Goal: Task Accomplishment & Management: Manage account settings

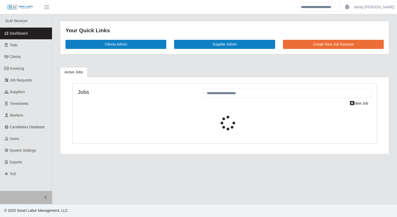
select select "****"
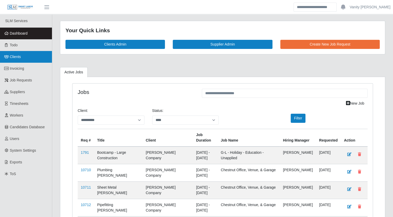
click at [21, 57] on link "Clients" at bounding box center [26, 57] width 52 height 12
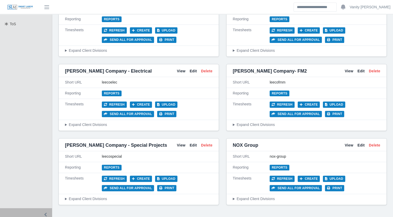
scroll to position [156, 0]
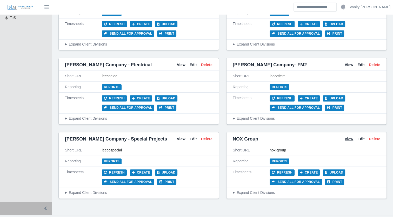
click at [349, 139] on link "View" at bounding box center [349, 138] width 9 height 5
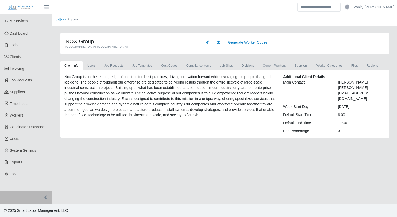
click at [347, 66] on link "Files" at bounding box center [354, 65] width 15 height 9
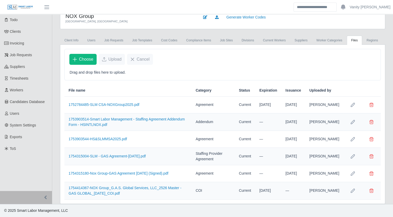
scroll to position [31, 0]
click at [98, 192] on link "1754414367-NOX Group_G.A.S. Global Services, LLC_2526 Master - GAS GLOBAL_8-5-2…" at bounding box center [125, 190] width 113 height 10
click at [115, 173] on link "1754315180-Nox Group-GAS Agreement July 2025 (Signed).pdf" at bounding box center [119, 173] width 100 height 4
click at [94, 154] on link "1754315004-SLM - GAS Agreement-Aug 2025.pdf" at bounding box center [107, 156] width 77 height 4
click at [18, 52] on link "Job Requests" at bounding box center [26, 55] width 52 height 12
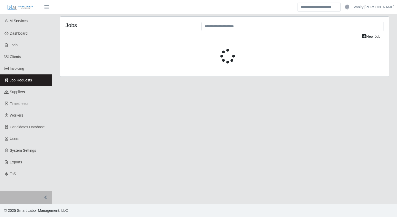
select select "****"
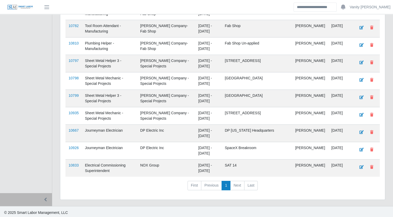
scroll to position [234, 0]
click at [73, 164] on link "10833" at bounding box center [74, 165] width 10 height 4
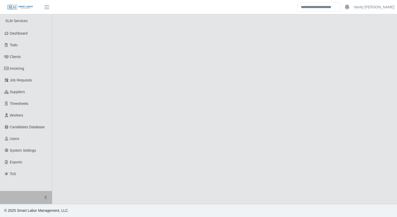
select select "****"
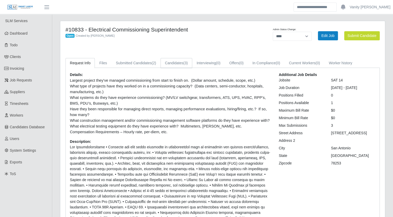
click at [181, 63] on link "Candidates (3)" at bounding box center [177, 63] width 32 height 10
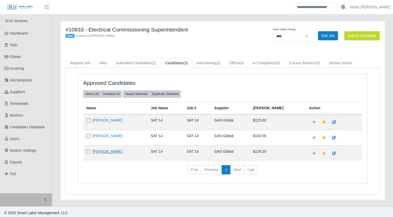
click at [107, 150] on link "Richard Garcia" at bounding box center [107, 151] width 30 height 4
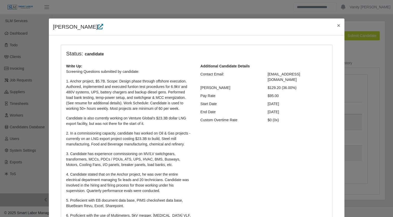
click at [98, 25] on icon at bounding box center [100, 26] width 5 height 5
click at [337, 22] on span "×" at bounding box center [338, 25] width 3 height 6
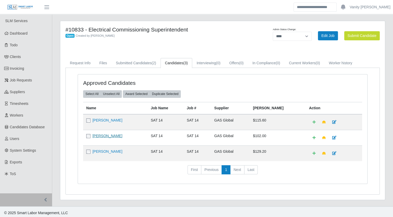
click at [105, 135] on link "Jose Antonio Ruiz" at bounding box center [107, 136] width 30 height 4
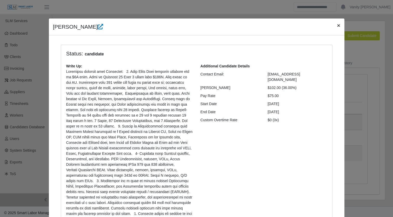
click at [337, 24] on span "×" at bounding box center [338, 25] width 3 height 6
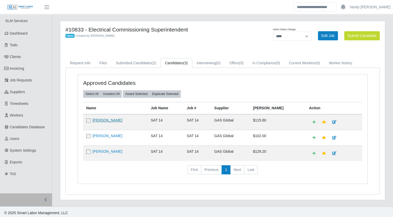
click at [107, 120] on link "Luke Evans" at bounding box center [107, 120] width 30 height 4
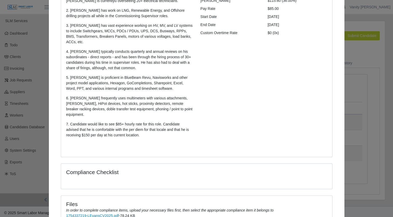
scroll to position [133, 0]
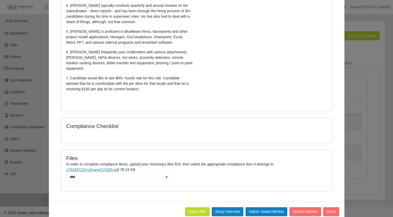
click at [86, 167] on link "1754337219-LEvansCV2025.pdf" at bounding box center [92, 169] width 53 height 4
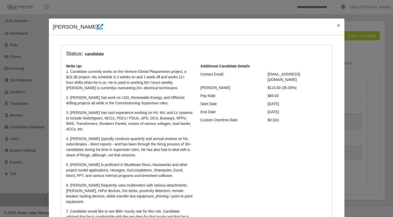
scroll to position [0, 0]
click at [337, 26] on span "×" at bounding box center [338, 25] width 3 height 6
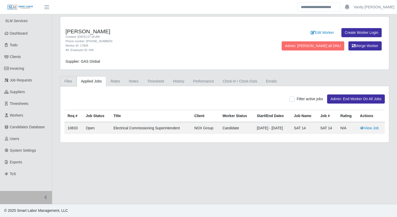
click at [70, 82] on link "Files" at bounding box center [68, 81] width 17 height 10
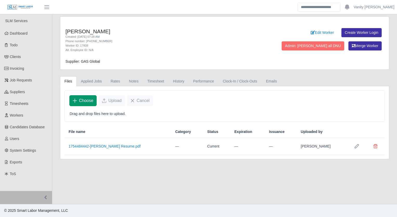
click at [83, 101] on span "Choose" at bounding box center [86, 100] width 14 height 6
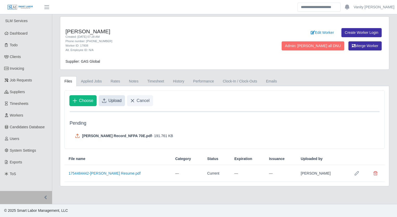
click at [105, 100] on icon "Upload" at bounding box center [104, 100] width 4 height 4
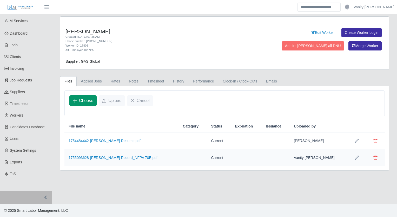
click at [83, 100] on span "Choose" at bounding box center [86, 100] width 14 height 6
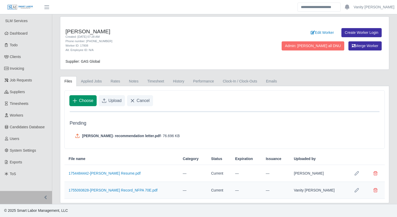
click at [76, 100] on icon "Choose" at bounding box center [75, 100] width 4 height 4
click at [112, 101] on span "Upload" at bounding box center [114, 100] width 13 height 6
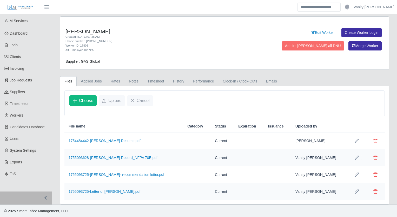
click at [357, 157] on icon "Row Edit" at bounding box center [357, 157] width 4 height 4
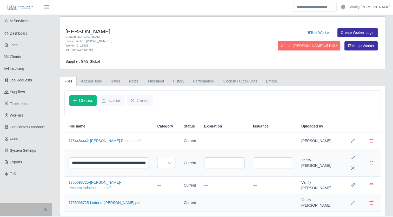
click at [175, 162] on div at bounding box center [170, 163] width 10 height 10
click at [175, 163] on div at bounding box center [170, 163] width 10 height 10
click at [172, 161] on icon at bounding box center [170, 163] width 4 height 4
click at [354, 157] on icon "Save Edit" at bounding box center [353, 157] width 4 height 4
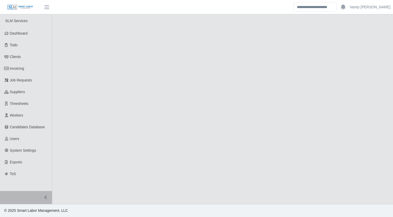
select select "****"
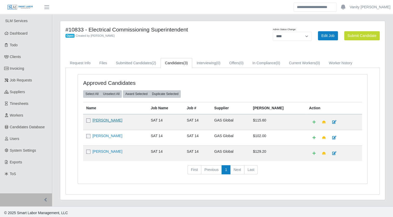
click at [93, 119] on link "Luke Evans" at bounding box center [107, 120] width 30 height 4
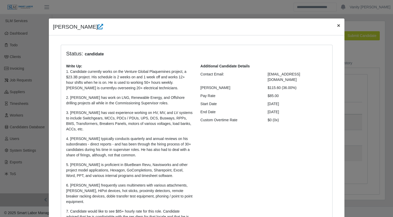
click at [338, 24] on span "×" at bounding box center [338, 25] width 3 height 6
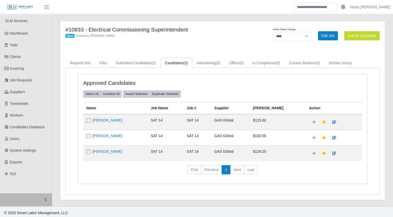
click at [121, 135] on td "Jose Antonio Ruiz" at bounding box center [115, 138] width 64 height 16
click at [116, 135] on link "Jose Antonio Ruiz" at bounding box center [107, 136] width 30 height 4
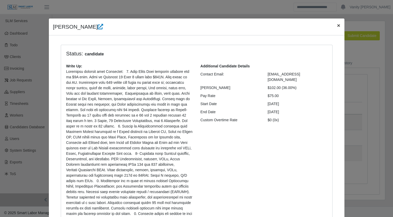
click at [337, 25] on span "×" at bounding box center [338, 25] width 3 height 6
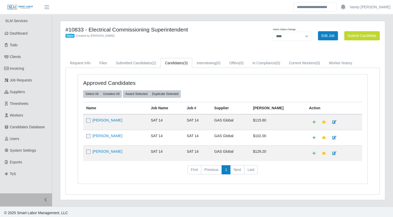
click at [103, 154] on td "Richard Garcia" at bounding box center [115, 153] width 64 height 16
click at [104, 150] on link "Richard Garcia" at bounding box center [107, 151] width 30 height 4
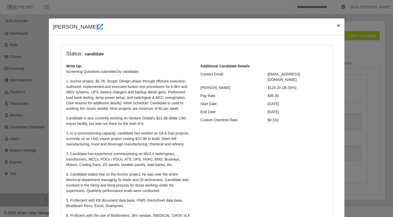
click at [337, 26] on span "×" at bounding box center [338, 25] width 3 height 6
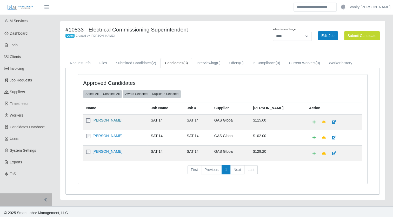
click at [101, 119] on link "Luke Evans" at bounding box center [107, 120] width 30 height 4
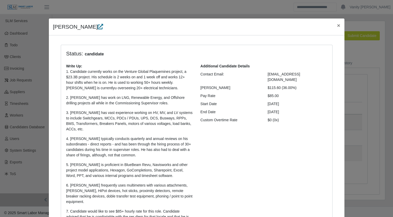
click at [98, 28] on icon at bounding box center [100, 26] width 5 height 5
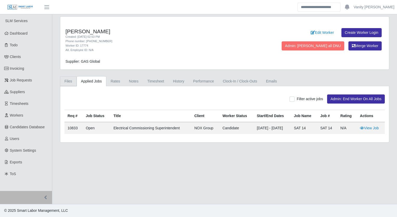
click at [72, 84] on link "Files" at bounding box center [68, 81] width 17 height 10
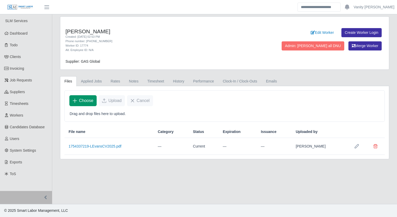
click at [87, 103] on button "Choose" at bounding box center [82, 100] width 27 height 11
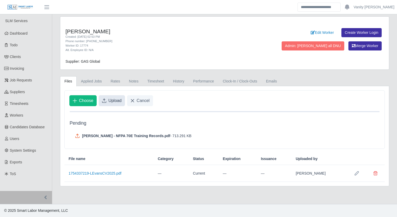
click at [103, 98] on icon "Upload" at bounding box center [104, 100] width 4 height 4
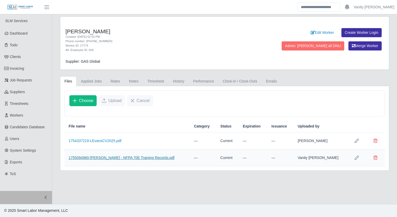
click at [92, 158] on link "1755094960-[PERSON_NAME] - NFPA 70E Training Records.pdf" at bounding box center [122, 157] width 106 height 4
click at [161, 29] on h4 "[PERSON_NAME]" at bounding box center [156, 31] width 182 height 6
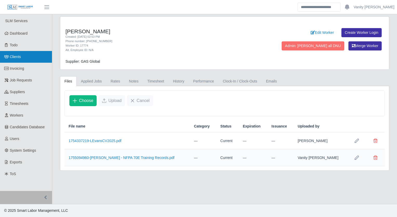
click at [21, 59] on link "Clients" at bounding box center [26, 57] width 52 height 12
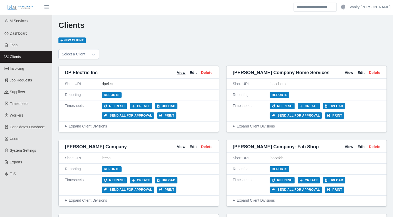
click at [181, 75] on link "View" at bounding box center [181, 72] width 9 height 5
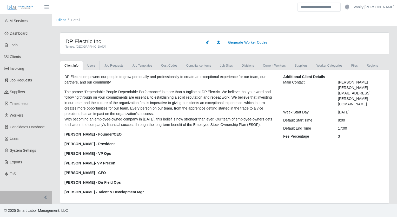
click at [90, 64] on link "Users" at bounding box center [91, 65] width 17 height 9
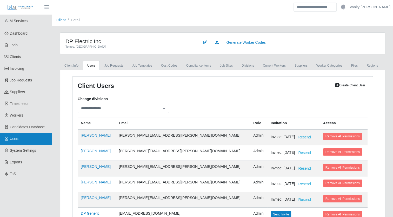
click at [14, 136] on span "Users" at bounding box center [15, 138] width 10 height 4
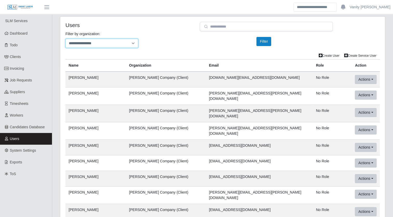
click at [133, 41] on select "**********" at bounding box center [101, 43] width 73 height 9
click at [65, 39] on select "**********" at bounding box center [101, 43] width 73 height 9
click at [261, 43] on button "Filter" at bounding box center [263, 41] width 15 height 9
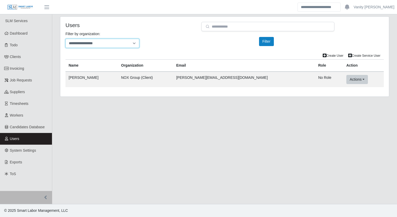
click at [135, 44] on select "**********" at bounding box center [102, 43] width 74 height 9
click at [65, 39] on select "**********" at bounding box center [102, 43] width 74 height 9
click at [270, 45] on button "Filter" at bounding box center [266, 41] width 15 height 9
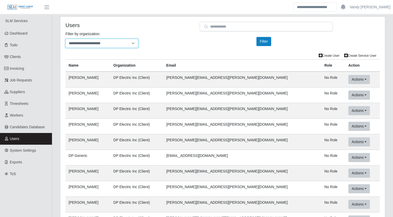
click at [136, 41] on select "**********" at bounding box center [101, 43] width 73 height 9
click at [65, 39] on select "**********" at bounding box center [101, 43] width 73 height 9
click at [264, 41] on button "Filter" at bounding box center [263, 41] width 15 height 9
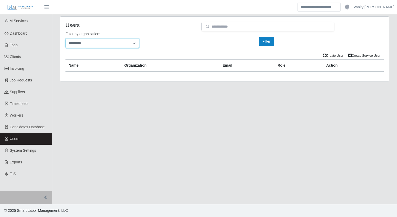
click at [134, 43] on select "**********" at bounding box center [102, 43] width 74 height 9
select select "********"
click at [65, 39] on select "**********" at bounding box center [102, 43] width 74 height 9
click at [270, 43] on button "Filter" at bounding box center [266, 41] width 15 height 9
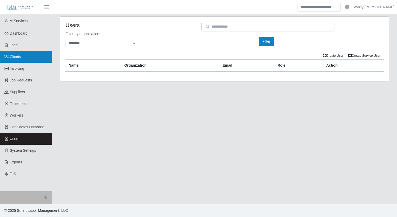
click at [38, 51] on link "Clients" at bounding box center [26, 57] width 52 height 12
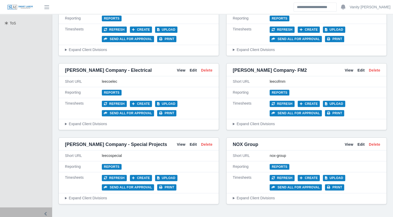
scroll to position [165, 0]
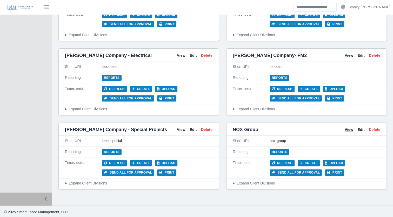
click at [349, 128] on link "View" at bounding box center [349, 129] width 9 height 5
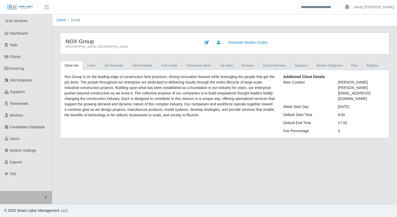
click at [347, 65] on link "Files" at bounding box center [354, 65] width 15 height 9
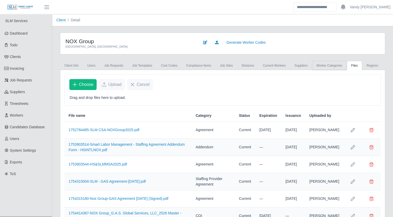
click at [324, 68] on link "Worker Categories" at bounding box center [329, 65] width 35 height 9
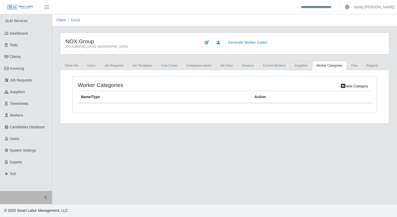
click at [297, 66] on link "Suppliers" at bounding box center [301, 65] width 22 height 9
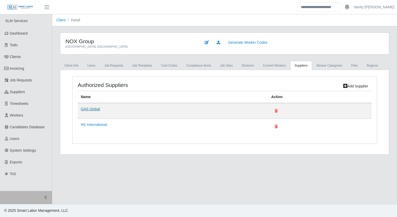
click at [92, 107] on link "GAS Global" at bounding box center [90, 109] width 19 height 4
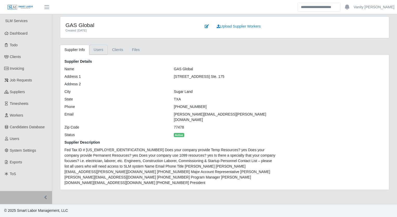
click at [99, 52] on link "Users" at bounding box center [98, 50] width 18 height 10
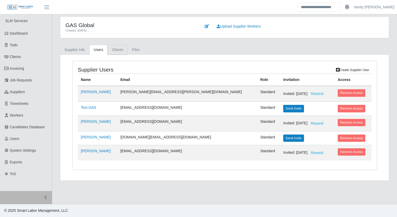
click at [120, 49] on link "Clients" at bounding box center [118, 50] width 20 height 10
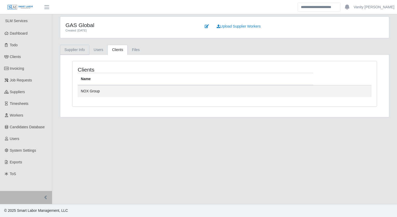
click at [72, 51] on link "Supplier Info" at bounding box center [74, 50] width 29 height 10
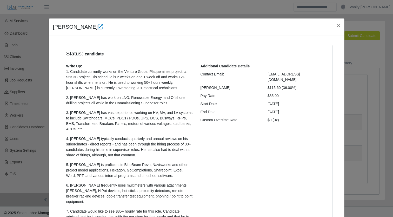
select select "****"
click at [334, 25] on button "×" at bounding box center [338, 25] width 11 height 14
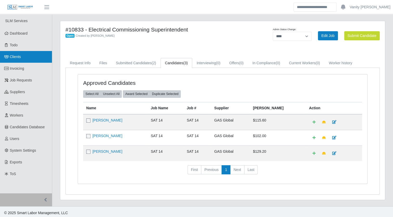
click at [22, 56] on link "Clients" at bounding box center [26, 57] width 52 height 12
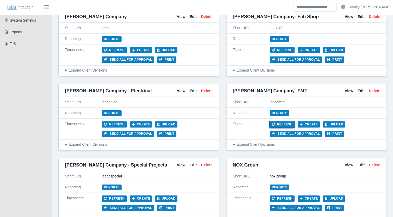
scroll to position [156, 0]
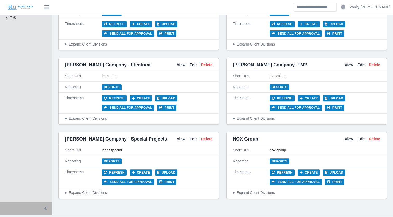
click at [348, 138] on link "View" at bounding box center [349, 138] width 9 height 5
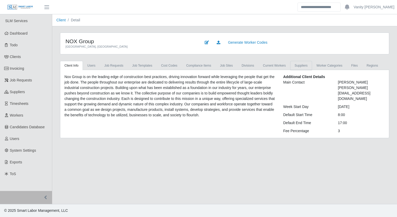
click at [290, 67] on link "Suppliers" at bounding box center [301, 65] width 22 height 9
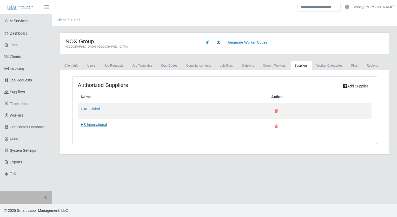
click at [93, 123] on link "HS International" at bounding box center [94, 124] width 26 height 4
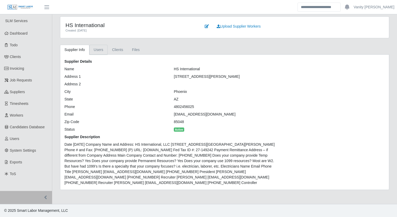
click at [94, 48] on link "Users" at bounding box center [98, 50] width 18 height 10
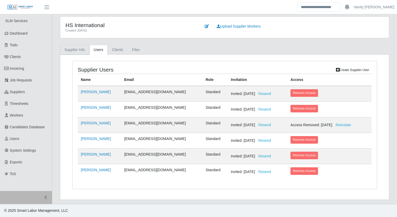
click at [75, 50] on link "Supplier Info" at bounding box center [74, 50] width 29 height 10
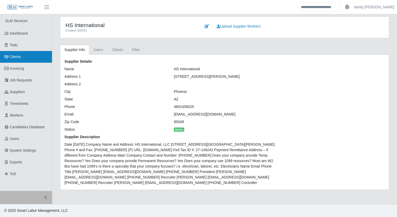
click at [19, 60] on link "Clients" at bounding box center [26, 57] width 52 height 12
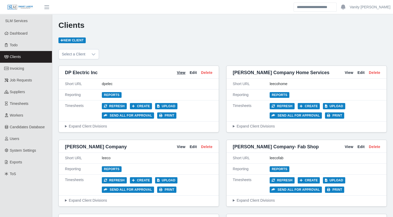
click at [182, 73] on link "View" at bounding box center [181, 72] width 9 height 5
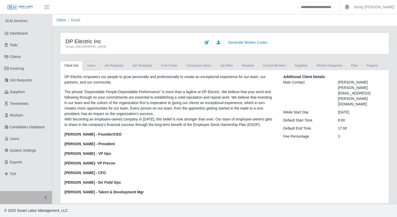
click at [95, 63] on link "Users" at bounding box center [91, 65] width 17 height 9
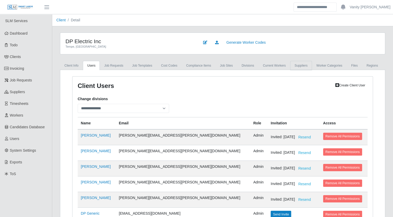
click at [290, 68] on link "Suppliers" at bounding box center [301, 65] width 22 height 9
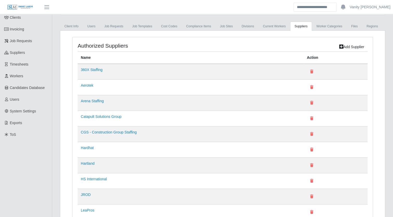
scroll to position [52, 0]
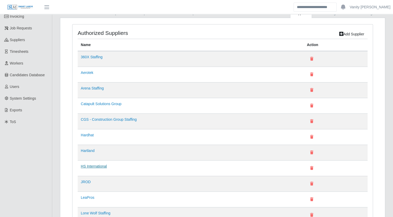
click at [102, 164] on link "HS International" at bounding box center [94, 166] width 26 height 4
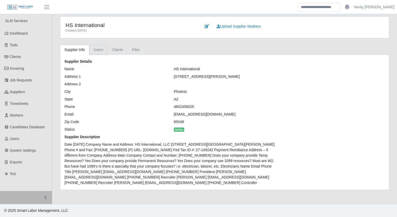
click at [100, 51] on link "Users" at bounding box center [98, 50] width 18 height 10
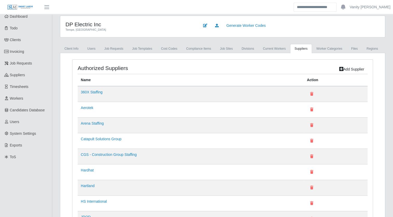
scroll to position [26, 0]
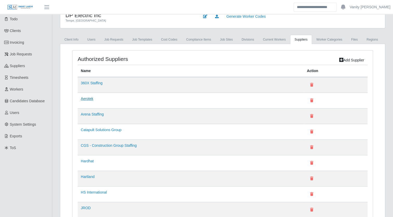
click at [89, 97] on link "Aerotek" at bounding box center [87, 98] width 12 height 4
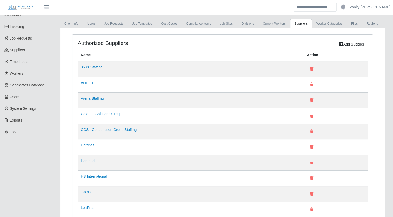
scroll to position [52, 0]
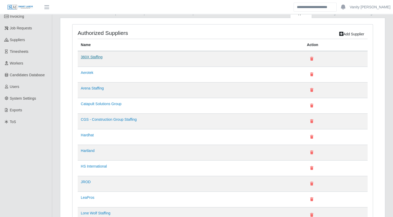
click at [93, 56] on link "360X Staffing" at bounding box center [92, 57] width 22 height 4
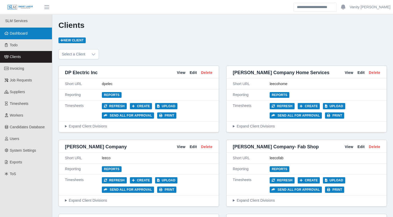
click at [34, 30] on link "Dashboard" at bounding box center [26, 34] width 52 height 12
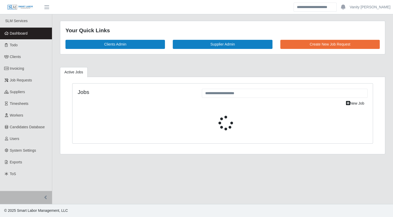
select select "****"
